Goal: Communication & Community: Share content

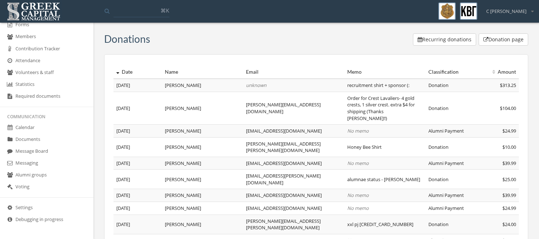
scroll to position [203, 0]
click at [45, 160] on link "Messaging" at bounding box center [46, 163] width 93 height 12
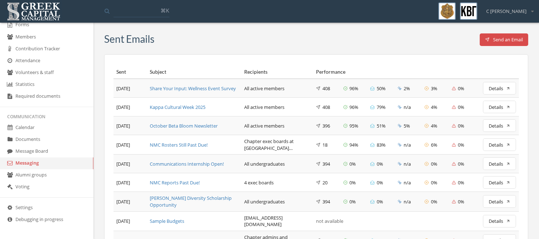
click at [507, 37] on button "Send an Email" at bounding box center [503, 39] width 49 height 13
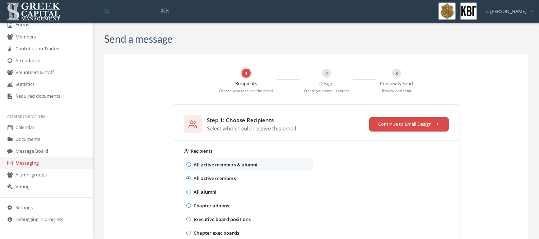
scroll to position [76, 0]
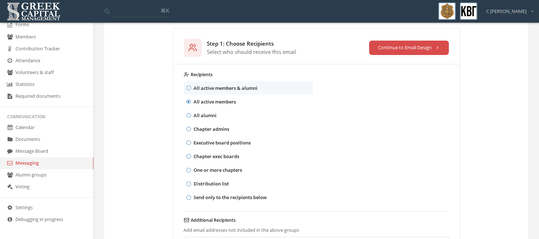
click at [201, 131] on p "Chapter admins" at bounding box center [211, 129] width 36 height 8
click at [191, 131] on button "Chapter admins" at bounding box center [188, 129] width 5 height 5
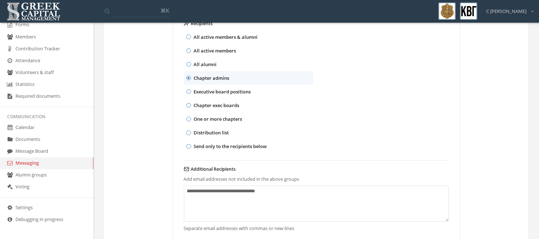
scroll to position [128, 0]
click at [219, 46] on p "All active members" at bounding box center [214, 50] width 42 height 8
click at [191, 48] on button "All active members" at bounding box center [188, 50] width 5 height 5
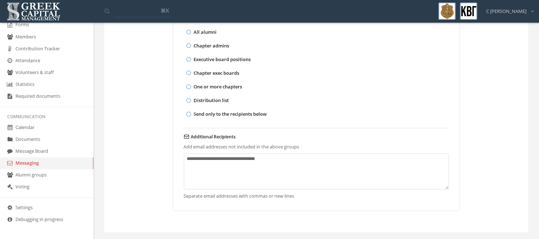
scroll to position [0, 0]
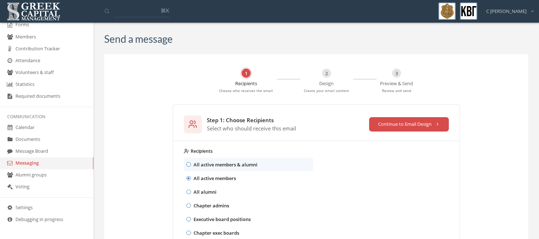
click at [394, 130] on button "Continue to Email Design" at bounding box center [409, 124] width 80 height 14
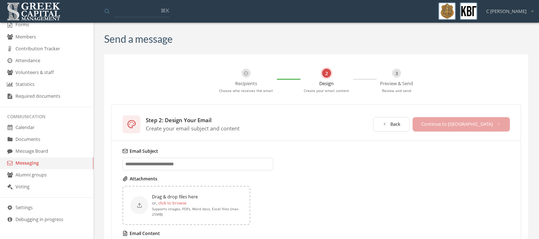
scroll to position [67, 0]
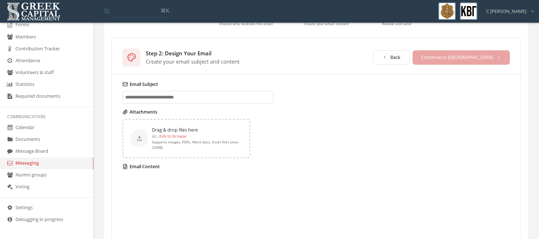
click at [192, 98] on input "Email Subject" at bounding box center [197, 97] width 151 height 13
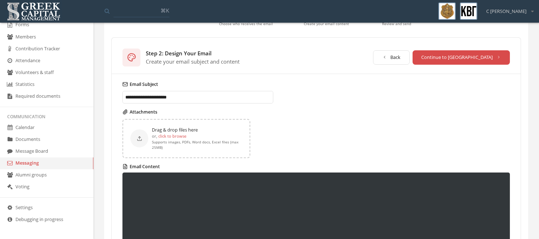
scroll to position [80, 0]
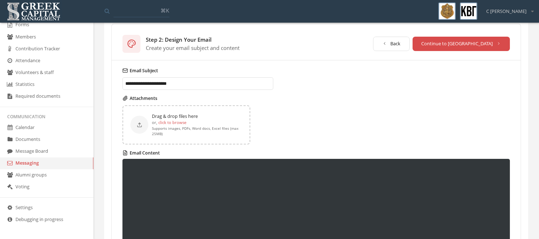
type input "**********"
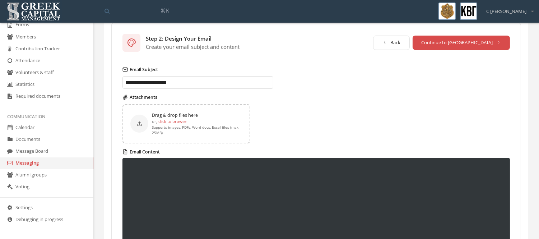
scroll to position [67, 0]
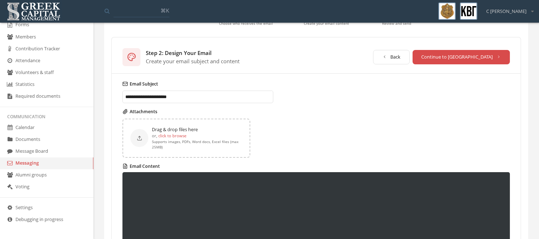
click at [474, 53] on button "Continue to [GEOGRAPHIC_DATA]" at bounding box center [461, 57] width 98 height 14
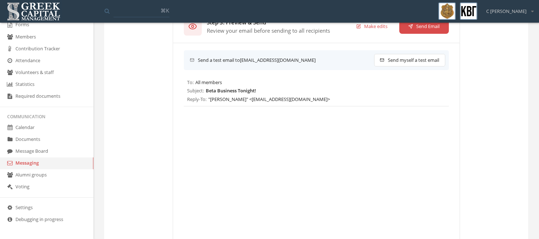
scroll to position [22, 0]
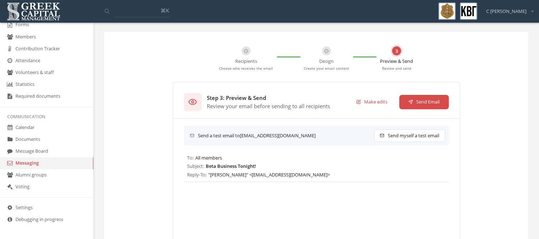
click at [421, 104] on button "Send Email" at bounding box center [424, 102] width 50 height 14
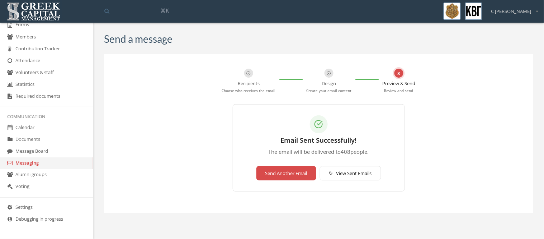
click at [337, 169] on button "View Sent Emails" at bounding box center [350, 173] width 61 height 14
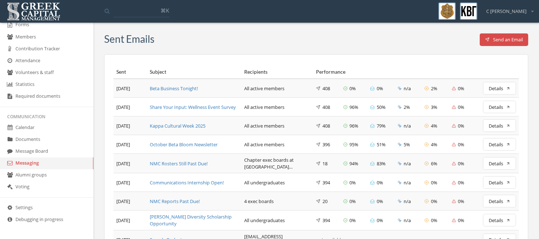
click at [156, 141] on div "October Beta Bloom Newsletter" at bounding box center [194, 144] width 89 height 7
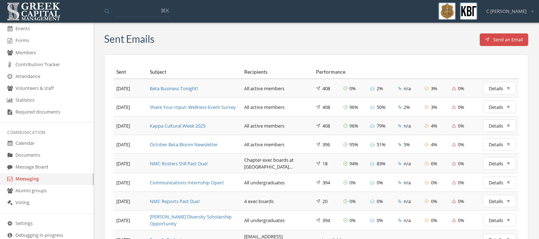
click at [125, 11] on input at bounding box center [141, 10] width 56 height 13
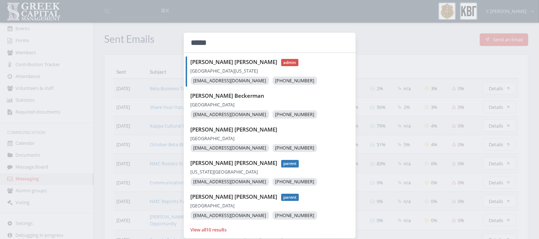
type input "*****"
click at [281, 66] on li "[PERSON_NAME] admin [GEOGRAPHIC_DATA][US_STATE] [EMAIL_ADDRESS][DOMAIN_NAME] [P…" at bounding box center [271, 71] width 170 height 30
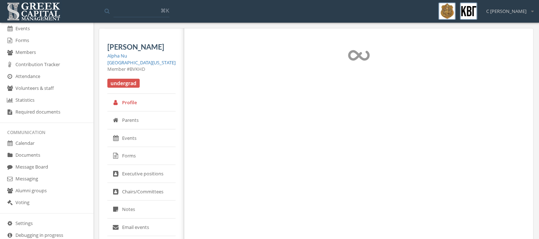
select select "******"
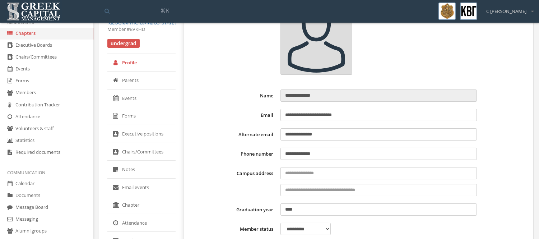
scroll to position [145, 0]
click at [38, 33] on link "Chapters" at bounding box center [46, 34] width 93 height 12
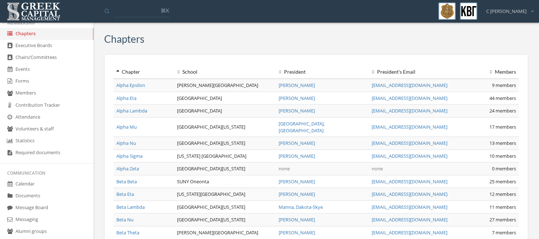
scroll to position [22, 0]
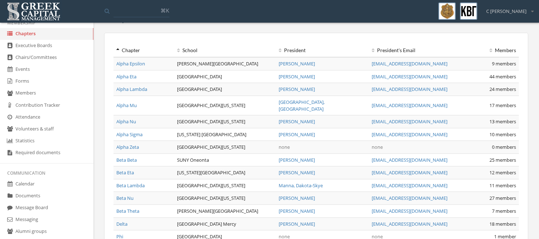
click at [131, 118] on link "Alpha Nu" at bounding box center [126, 121] width 20 height 6
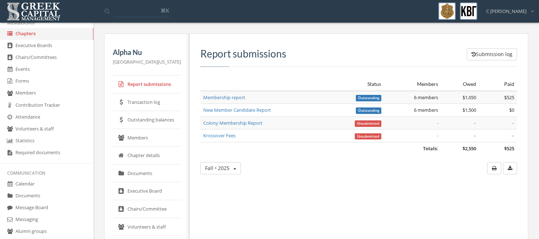
click at [145, 137] on link "Members" at bounding box center [147, 138] width 68 height 18
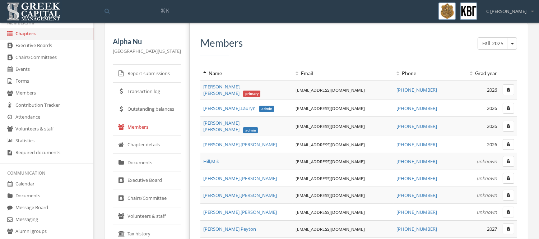
scroll to position [11, 0]
click at [507, 90] on icon "button" at bounding box center [508, 89] width 4 height 4
